Goal: Information Seeking & Learning: Understand process/instructions

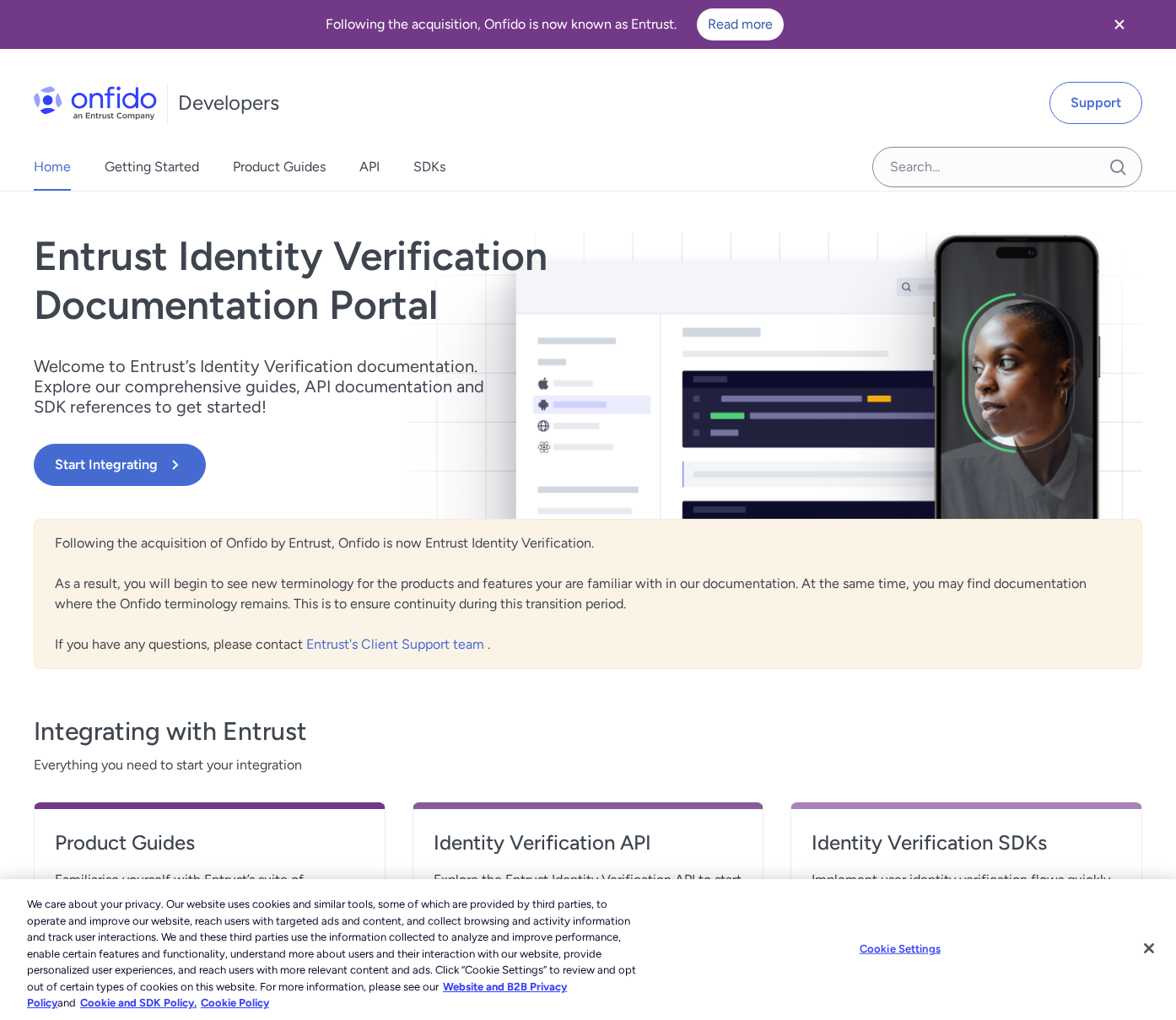
click at [1121, 20] on icon "Close banner" at bounding box center [1119, 24] width 20 height 20
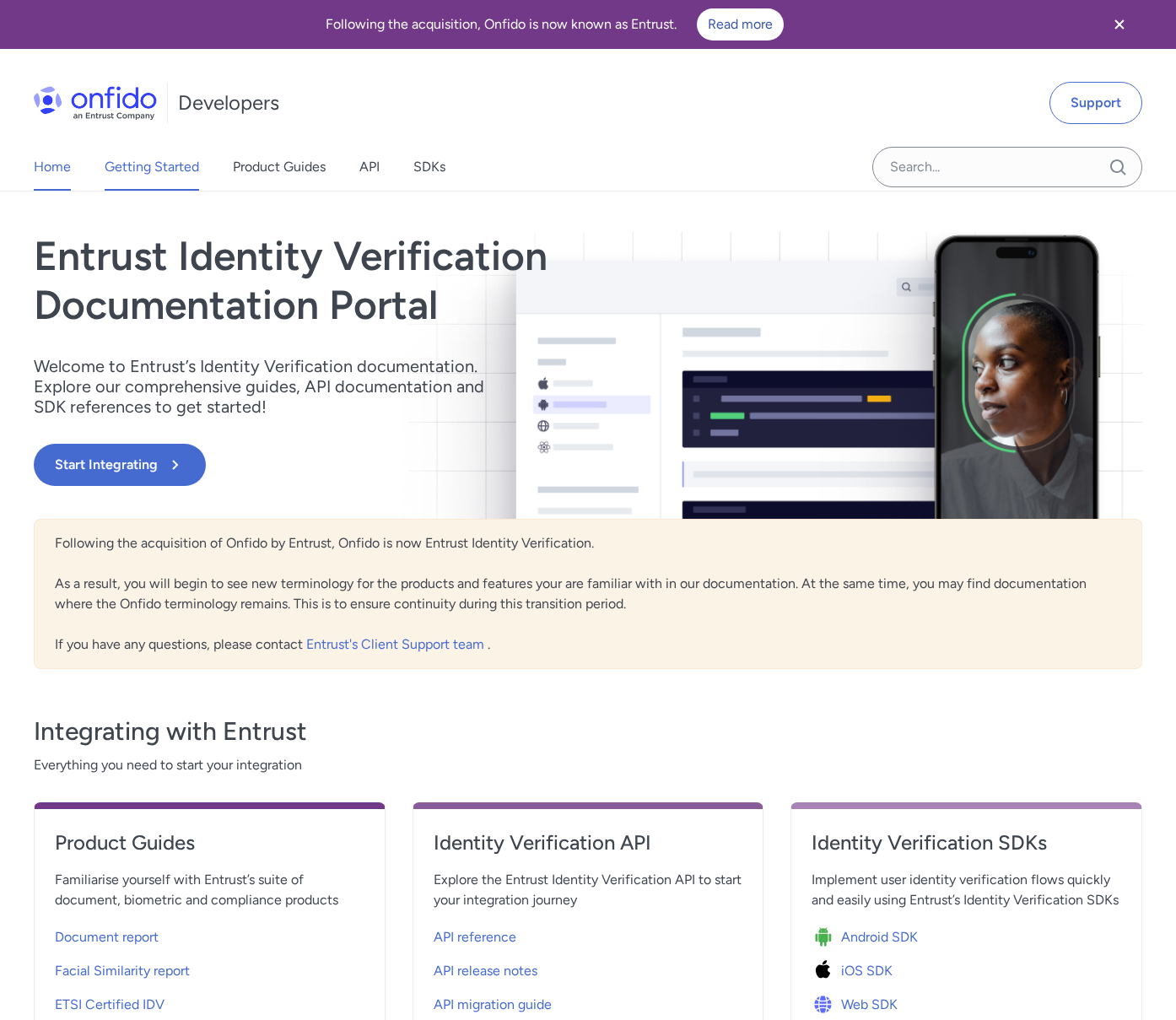
click at [135, 173] on link "Getting Started" at bounding box center [152, 167] width 94 height 48
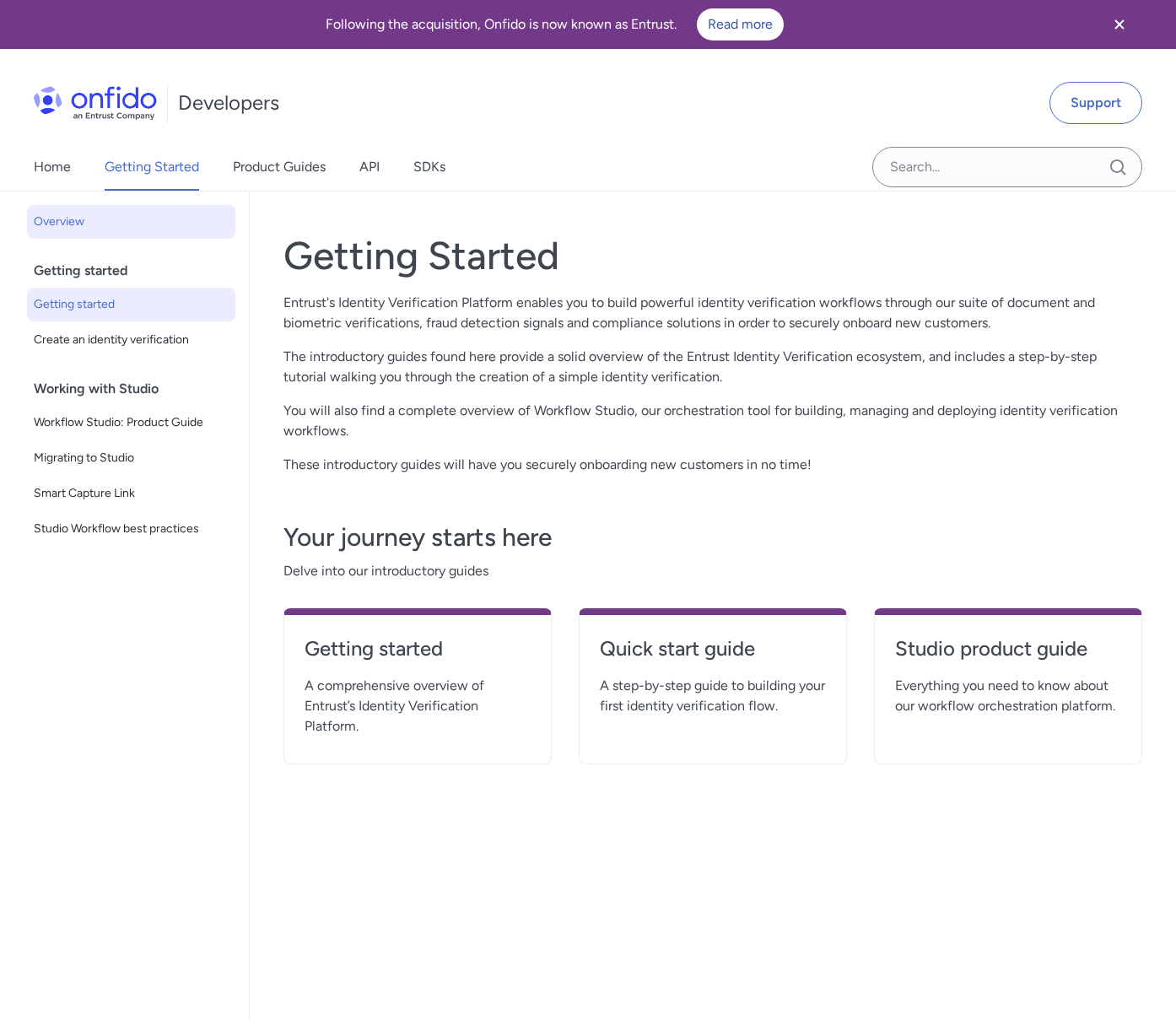
click at [110, 305] on span "Getting started" at bounding box center [131, 304] width 194 height 20
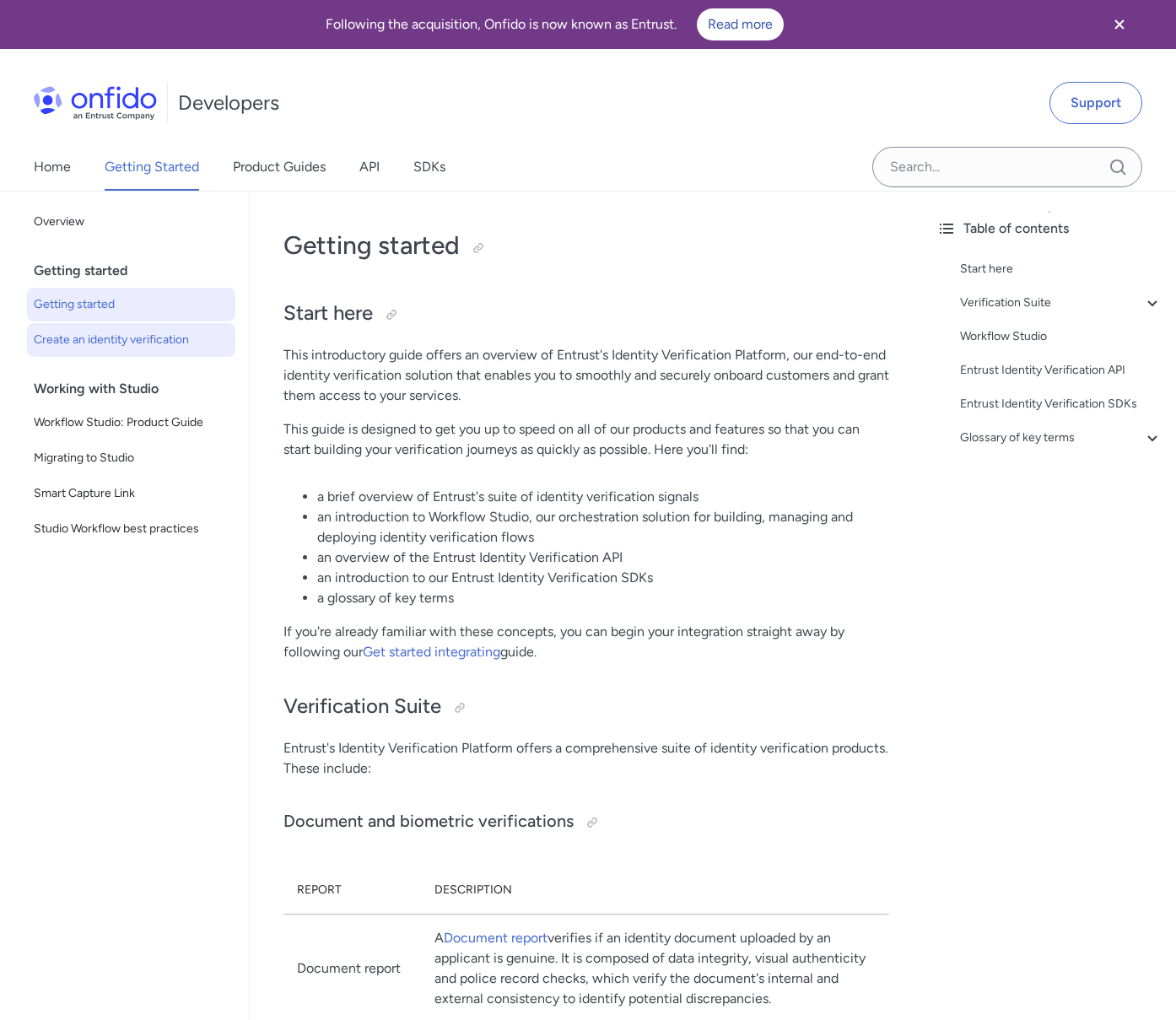
click at [132, 345] on span "Create an identity verification" at bounding box center [131, 339] width 194 height 20
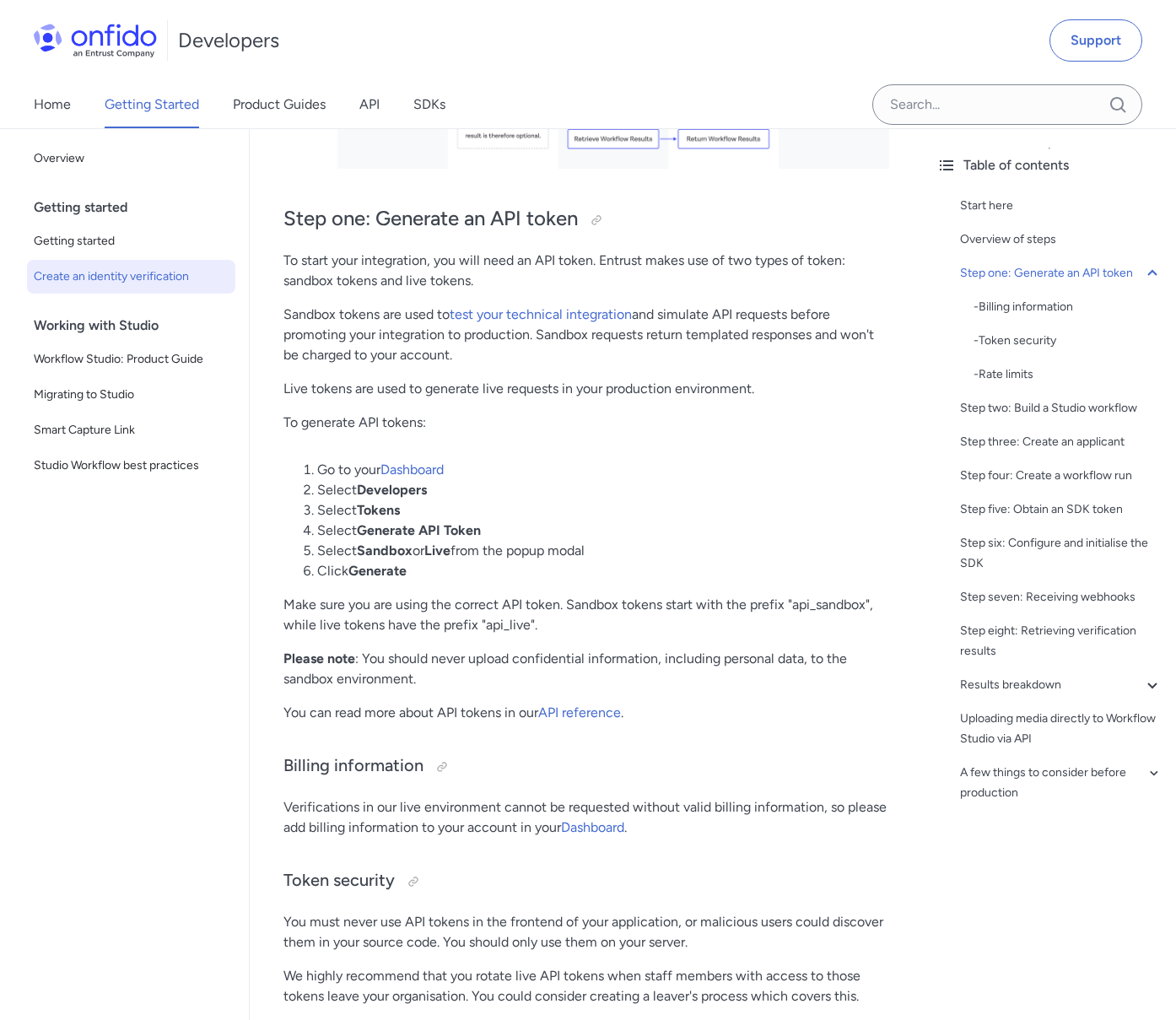
scroll to position [826, 0]
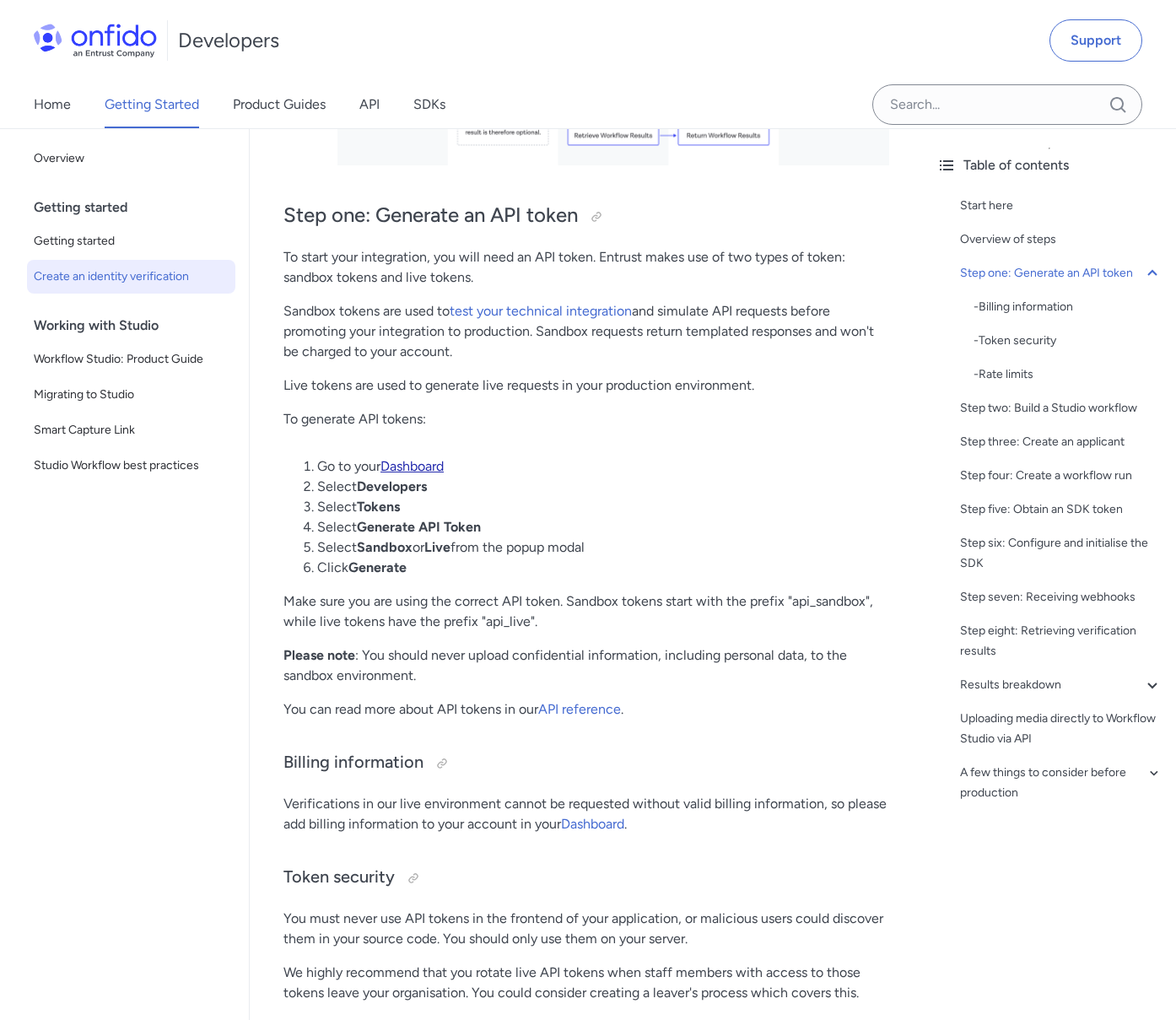
click at [426, 467] on link "Dashboard" at bounding box center [412, 466] width 63 height 16
